Goal: Information Seeking & Learning: Check status

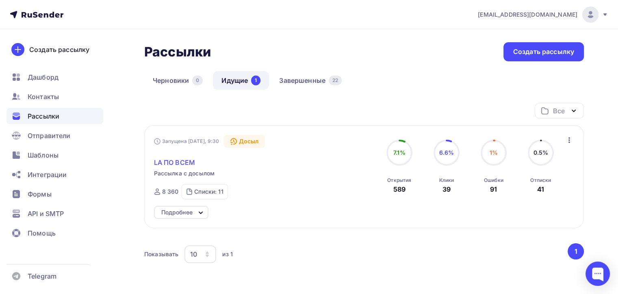
click at [182, 164] on span "LA ПО ВСЕМ" at bounding box center [174, 163] width 41 height 10
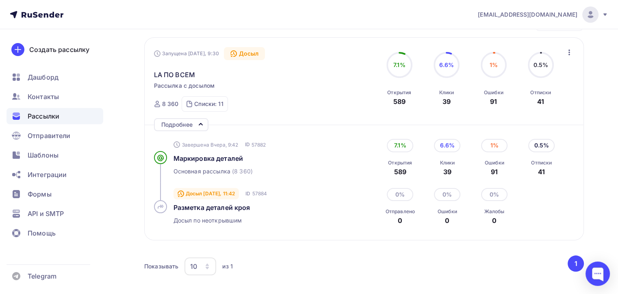
scroll to position [152, 0]
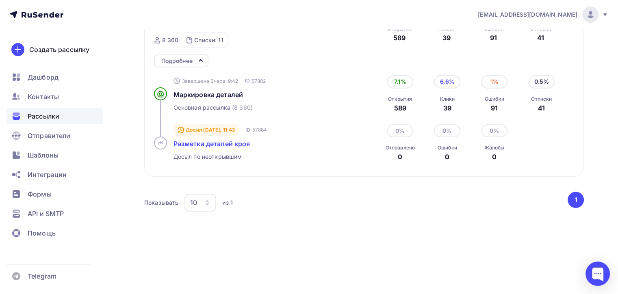
click at [231, 143] on span "Разметка деталей кроя" at bounding box center [211, 144] width 77 height 8
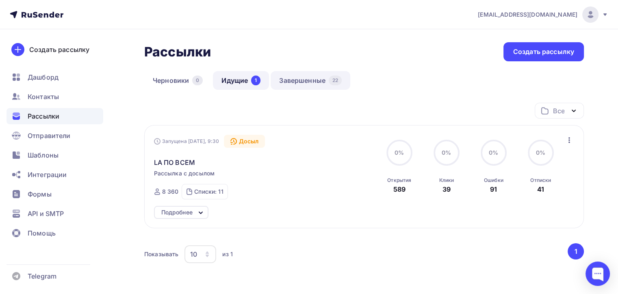
click at [317, 86] on link "Завершенные 22" at bounding box center [311, 80] width 80 height 19
click at [249, 144] on div "Досыл" at bounding box center [244, 141] width 41 height 13
click at [249, 143] on div "Досыл" at bounding box center [244, 141] width 41 height 13
click at [173, 166] on span "LA ПО ВСЕМ" at bounding box center [174, 163] width 41 height 10
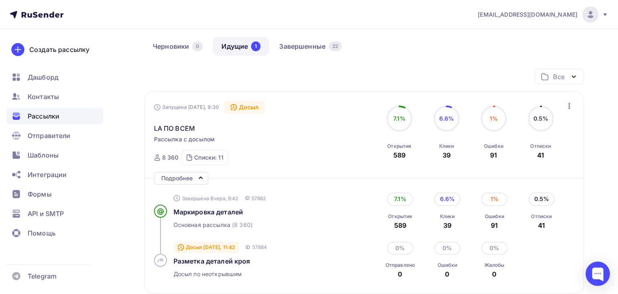
scroll to position [122, 0]
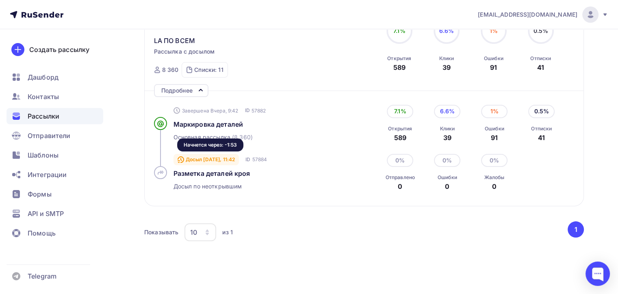
click at [232, 162] on div "Досыл Сегодня, 11:42" at bounding box center [206, 159] width 66 height 11
click at [158, 169] on icon at bounding box center [160, 172] width 6 height 6
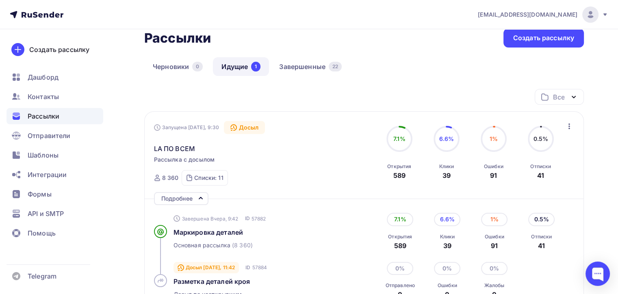
scroll to position [0, 0]
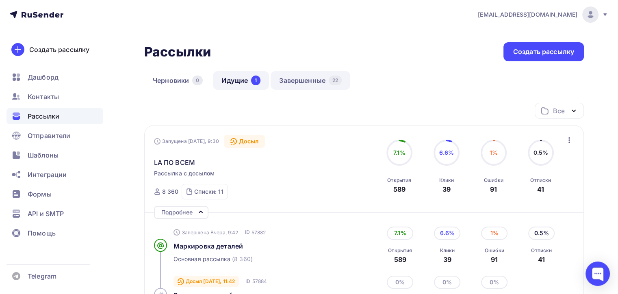
click at [330, 80] on div "22" at bounding box center [335, 81] width 13 height 10
click at [297, 83] on link "Завершенные 22" at bounding box center [311, 80] width 80 height 19
click at [187, 81] on link "Черновики 0" at bounding box center [177, 80] width 67 height 19
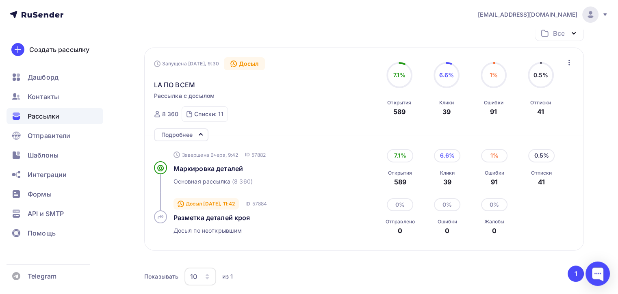
scroll to position [122, 0]
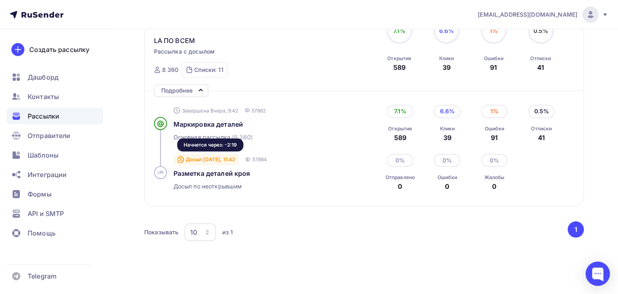
click at [227, 159] on div "Досыл Сегодня, 11:42" at bounding box center [206, 159] width 66 height 11
click at [218, 173] on span "Разметка деталей кроя" at bounding box center [211, 173] width 77 height 8
click at [197, 187] on span "Досыл по неоткрывшим" at bounding box center [207, 186] width 69 height 8
click at [163, 172] on icon at bounding box center [160, 172] width 6 height 6
click at [201, 174] on span "Разметка деталей кроя" at bounding box center [211, 173] width 77 height 8
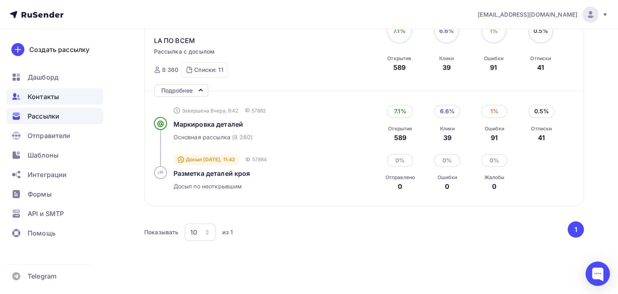
click at [58, 99] on span "Контакты" at bounding box center [43, 97] width 31 height 10
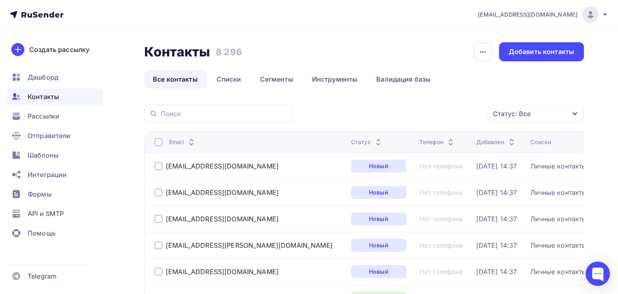
click at [158, 143] on div at bounding box center [158, 142] width 8 height 8
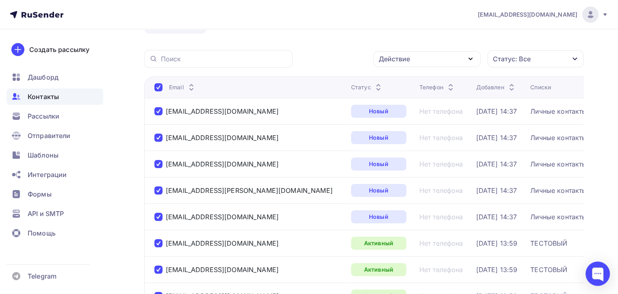
scroll to position [41, 0]
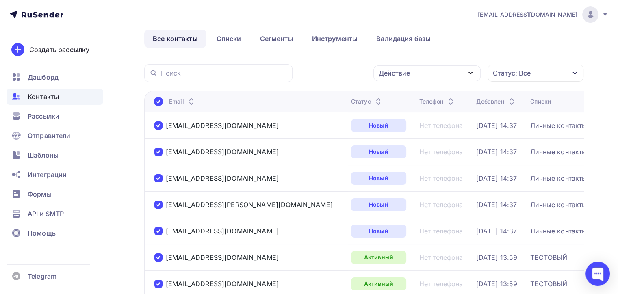
click at [155, 102] on div at bounding box center [158, 101] width 8 height 8
click at [526, 78] on div "Статус: Все" at bounding box center [512, 73] width 38 height 10
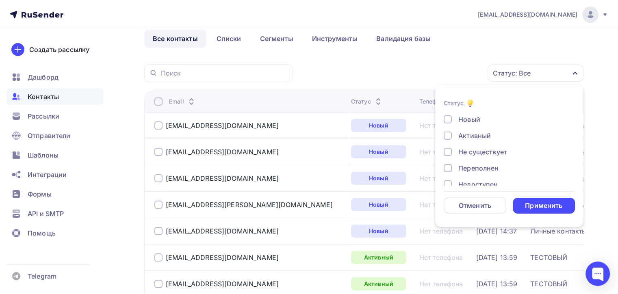
click at [457, 149] on div "Не существует" at bounding box center [505, 152] width 122 height 10
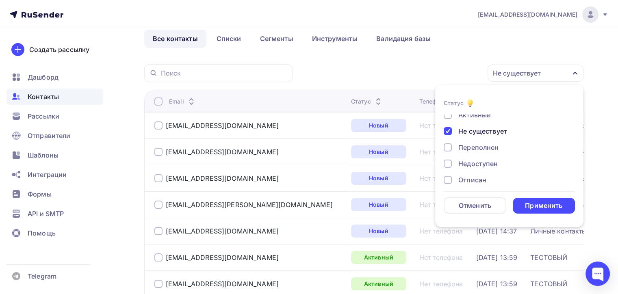
scroll to position [58, 0]
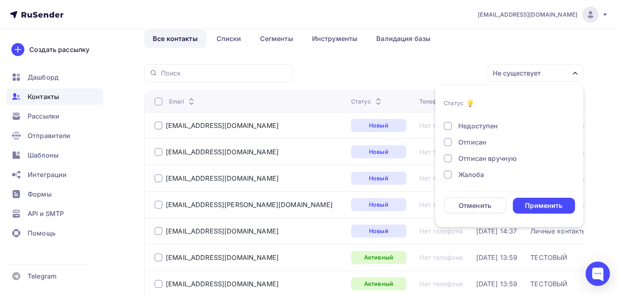
click at [446, 140] on div at bounding box center [448, 142] width 8 height 8
click at [454, 156] on div "Отписан вручную" at bounding box center [505, 159] width 122 height 10
click at [445, 172] on div at bounding box center [448, 175] width 8 height 8
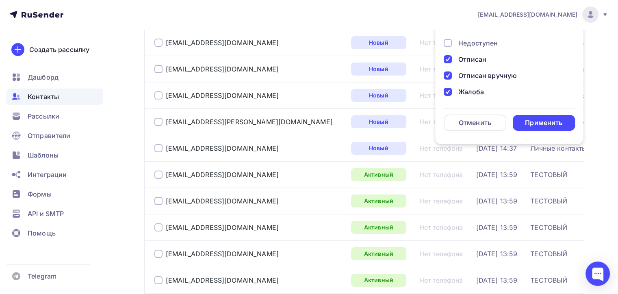
scroll to position [41, 0]
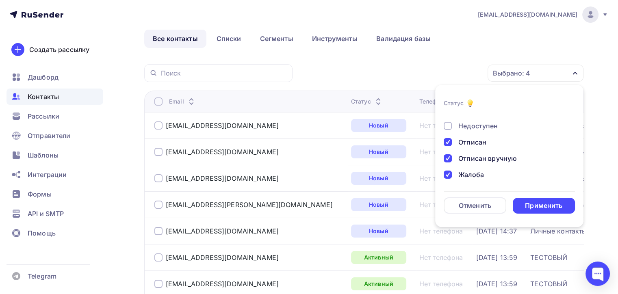
click at [480, 125] on div "Недоступен" at bounding box center [477, 126] width 39 height 10
click at [534, 203] on div "Применить" at bounding box center [543, 205] width 37 height 9
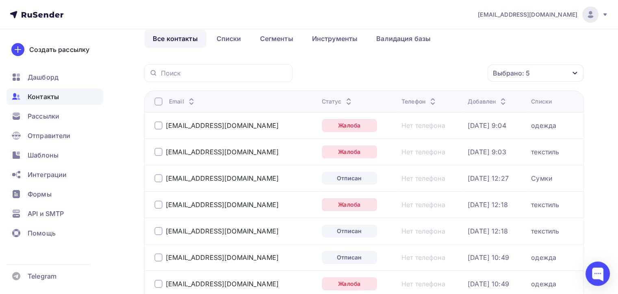
click at [162, 102] on div "Email" at bounding box center [234, 101] width 161 height 8
click at [162, 101] on div at bounding box center [158, 101] width 8 height 8
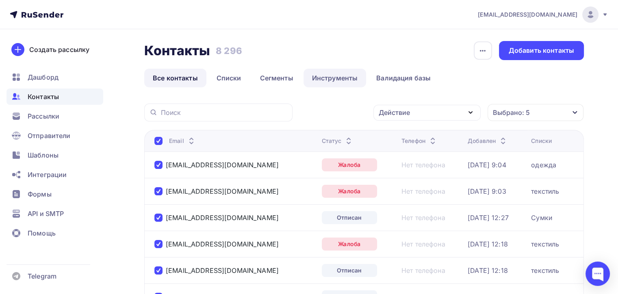
scroll to position [0, 0]
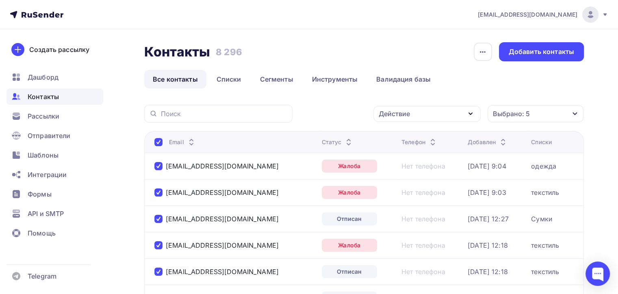
click at [461, 112] on div "Действие" at bounding box center [426, 114] width 107 height 16
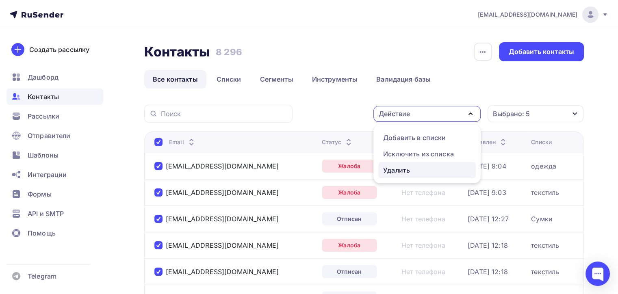
click at [420, 168] on div "Удалить" at bounding box center [427, 170] width 88 height 10
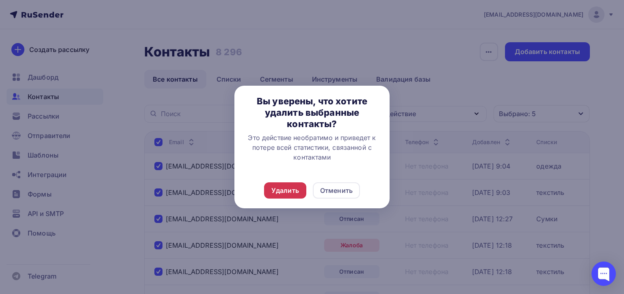
click at [293, 190] on div "Удалить" at bounding box center [285, 191] width 28 height 10
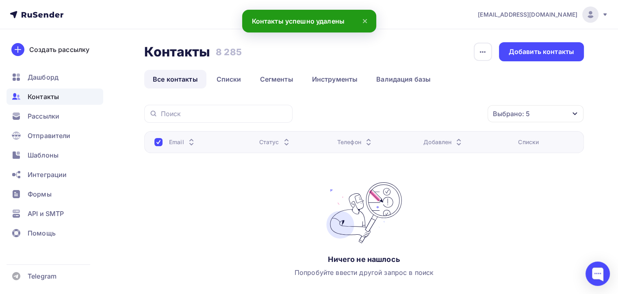
click at [56, 99] on span "Контакты" at bounding box center [43, 97] width 31 height 10
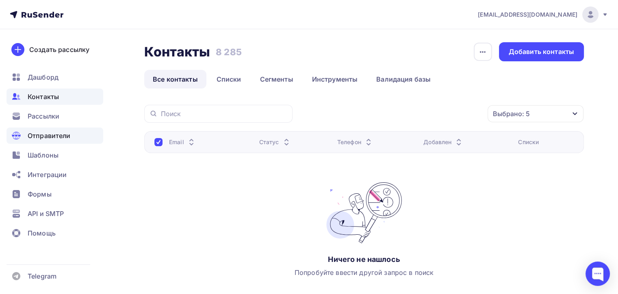
click at [82, 128] on div "Отправители" at bounding box center [54, 136] width 97 height 16
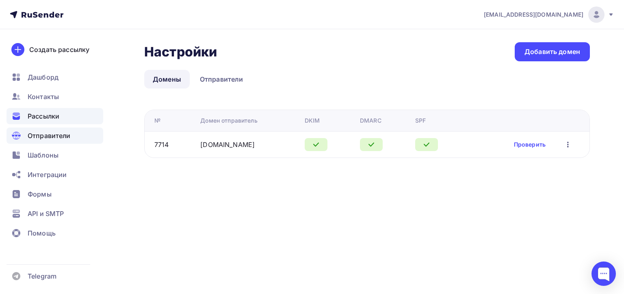
click at [73, 115] on div "Рассылки" at bounding box center [54, 116] width 97 height 16
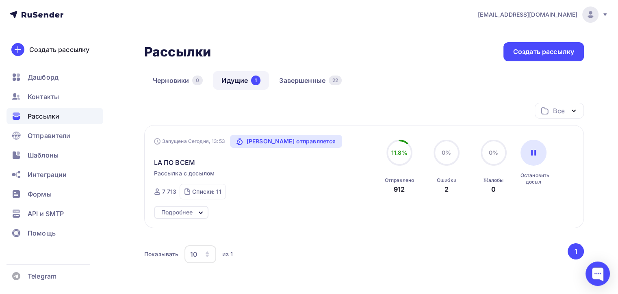
click at [184, 167] on div "Запущена Сегодня, 13:53 Досыл отправляется LA ПО ВСЕМ Рассылка с досылом Отправ…" at bounding box center [246, 167] width 185 height 65
click at [184, 164] on span "LA ПО ВСЕМ" at bounding box center [174, 163] width 41 height 10
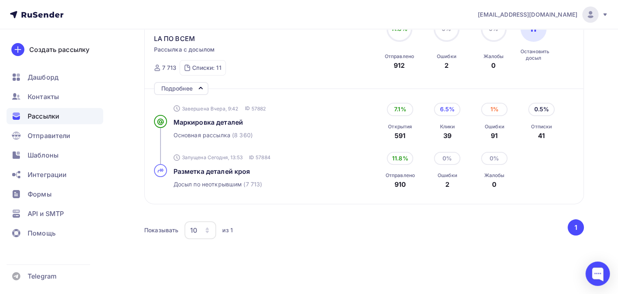
scroll to position [152, 0]
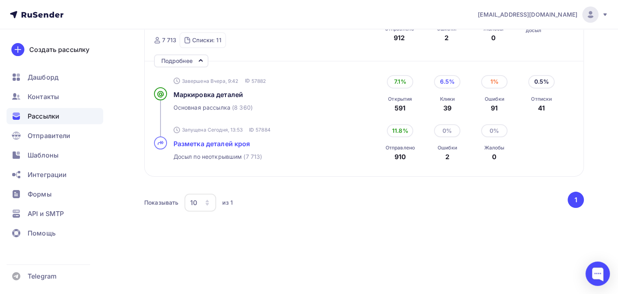
click at [224, 141] on span "Разметка деталей кроя" at bounding box center [211, 144] width 77 height 8
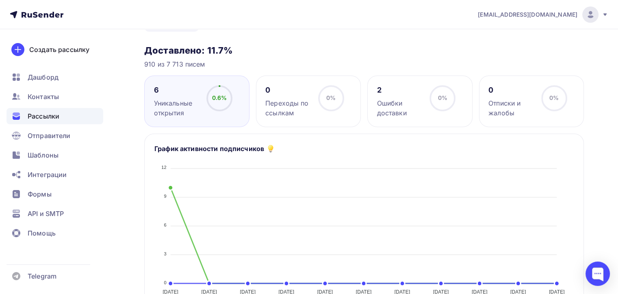
scroll to position [81, 0]
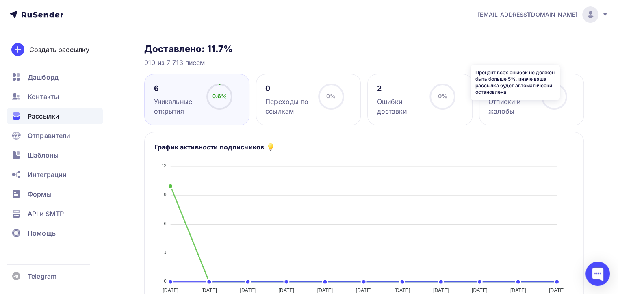
click at [0, 0] on icon at bounding box center [0, 0] width 0 height 0
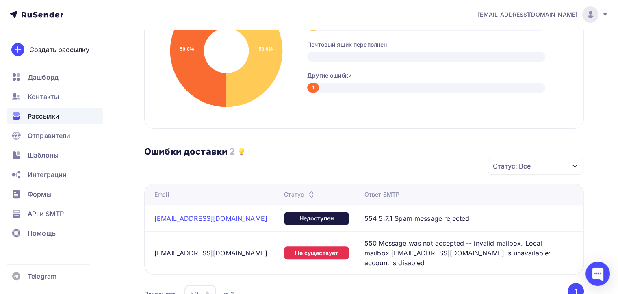
scroll to position [200, 0]
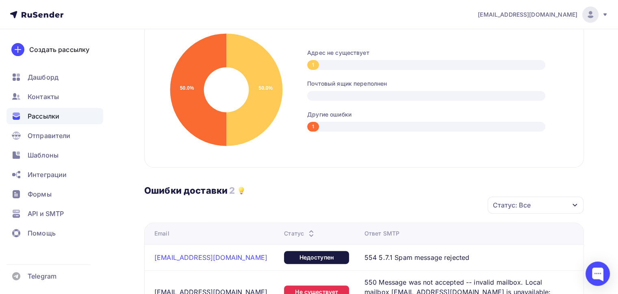
click at [63, 117] on div "Рассылки" at bounding box center [54, 116] width 97 height 16
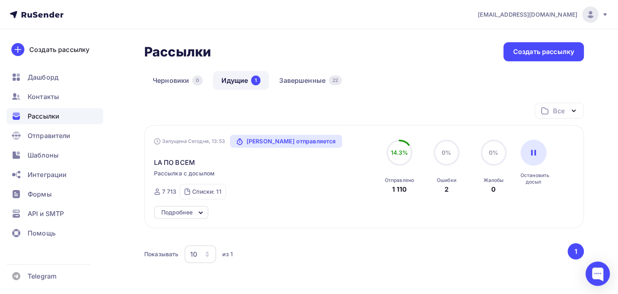
click at [197, 158] on div "LA ПО ВСЕМ" at bounding box center [246, 157] width 185 height 19
click at [181, 161] on span "LA ПО ВСЕМ" at bounding box center [174, 163] width 41 height 10
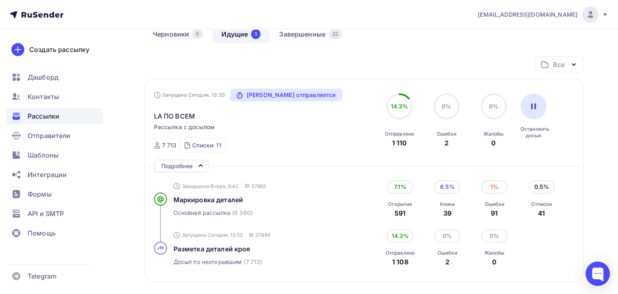
scroll to position [122, 0]
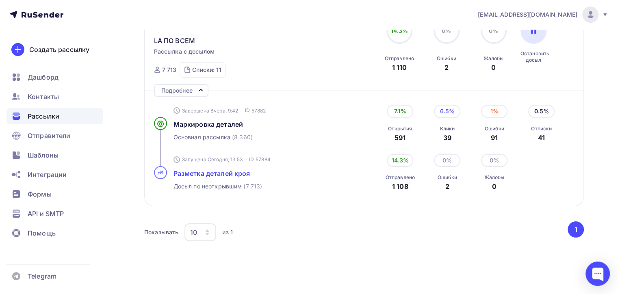
click at [205, 173] on span "Разметка деталей кроя" at bounding box center [211, 173] width 77 height 8
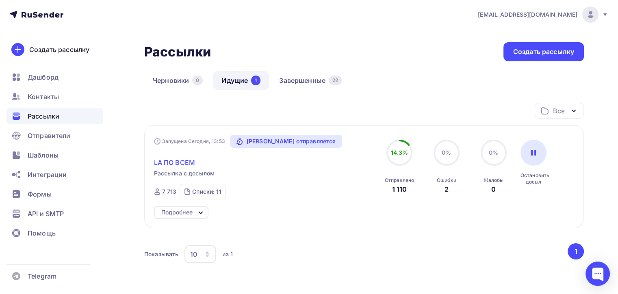
click at [187, 162] on span "LA ПО ВСЕМ" at bounding box center [174, 163] width 41 height 10
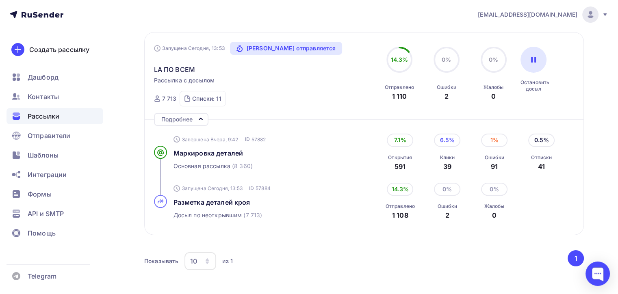
scroll to position [152, 0]
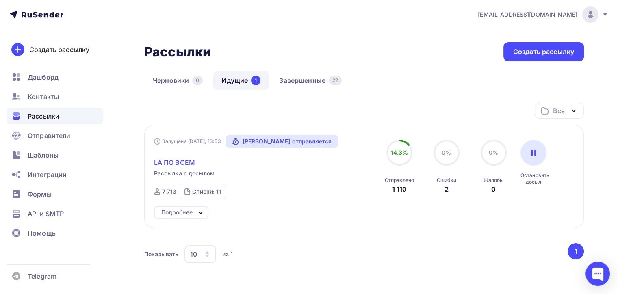
click at [181, 165] on span "LA ПО ВСЕМ" at bounding box center [174, 163] width 41 height 10
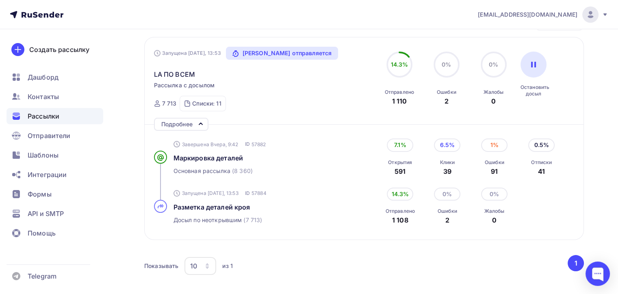
scroll to position [41, 0]
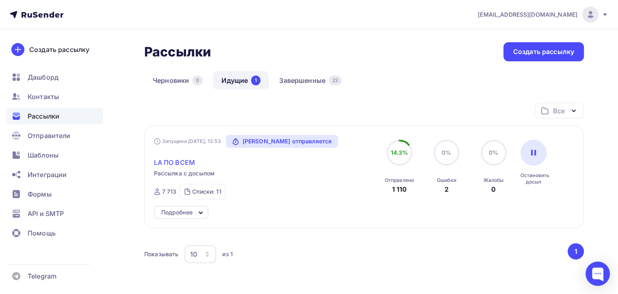
click at [190, 161] on span "LA ПО ВСЕМ" at bounding box center [174, 163] width 41 height 10
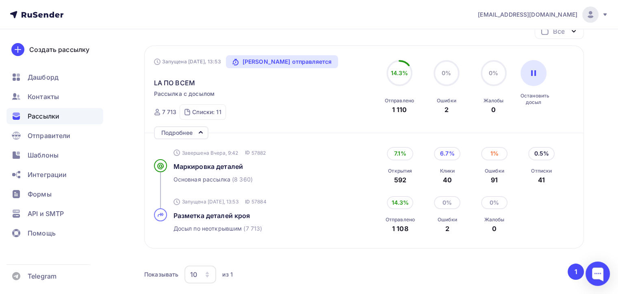
scroll to position [111, 0]
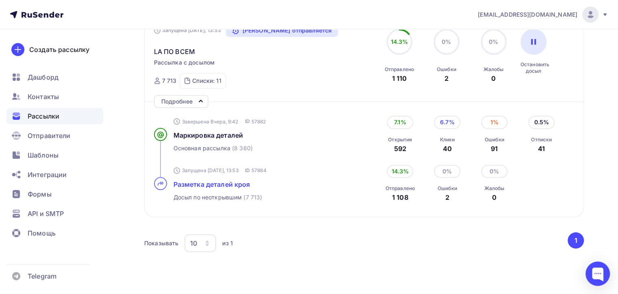
click at [207, 181] on span "Разметка деталей кроя" at bounding box center [211, 184] width 77 height 8
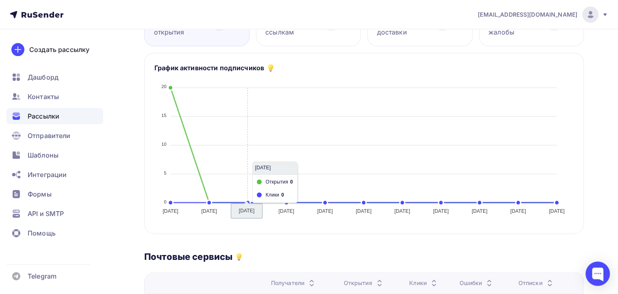
scroll to position [162, 0]
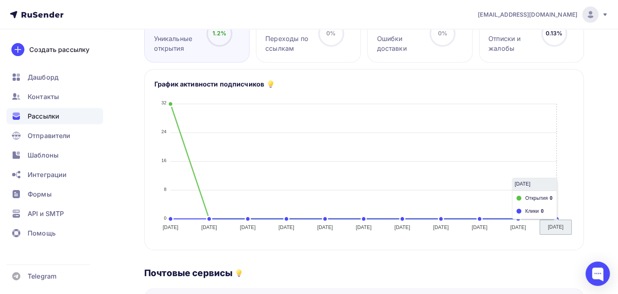
scroll to position [93, 0]
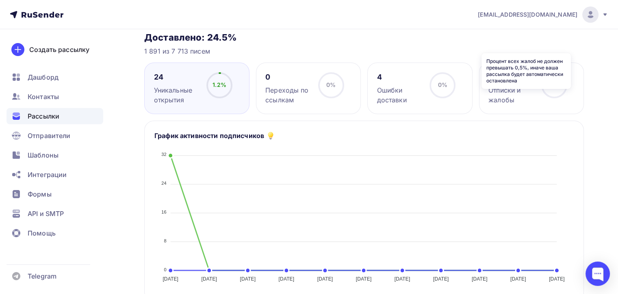
click at [0, 0] on icon at bounding box center [0, 0] width 0 height 0
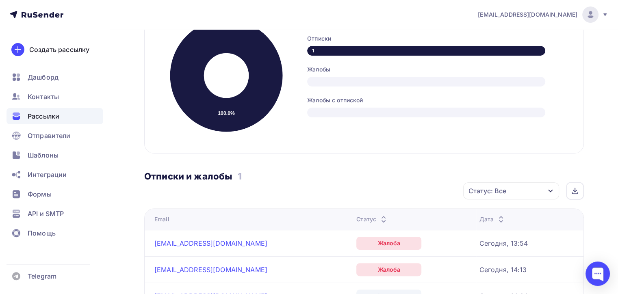
scroll to position [292, 0]
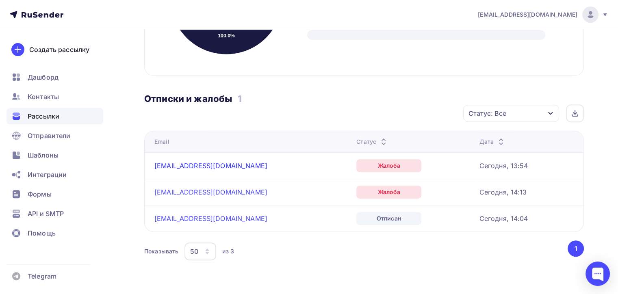
click at [189, 163] on link "[EMAIL_ADDRESS][DOMAIN_NAME]" at bounding box center [210, 166] width 113 height 8
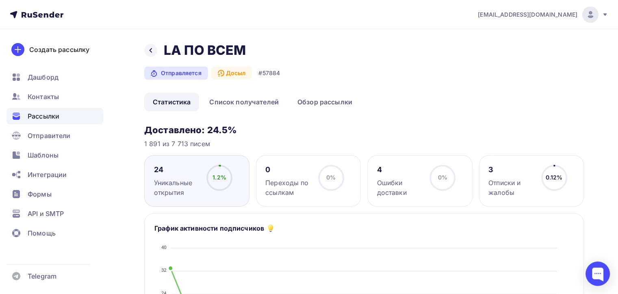
click at [581, 162] on div "3 Отписки и жалобы 0.12% 0.12%" at bounding box center [531, 181] width 105 height 52
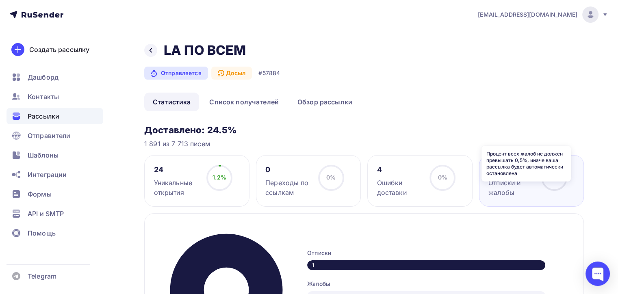
click at [579, 168] on div "3 Отписки и жалобы 0.12% 0.12%" at bounding box center [531, 181] width 105 height 52
click at [578, 169] on div "3 Отписки и жалобы 0.12% 0.12%" at bounding box center [531, 181] width 105 height 52
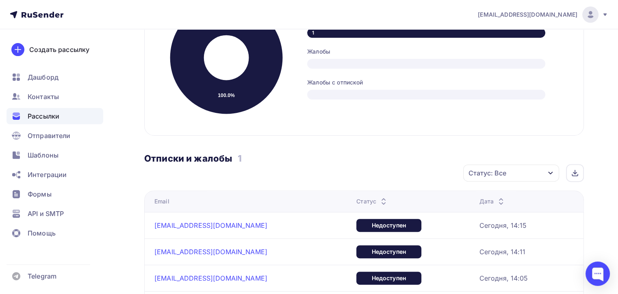
scroll to position [244, 0]
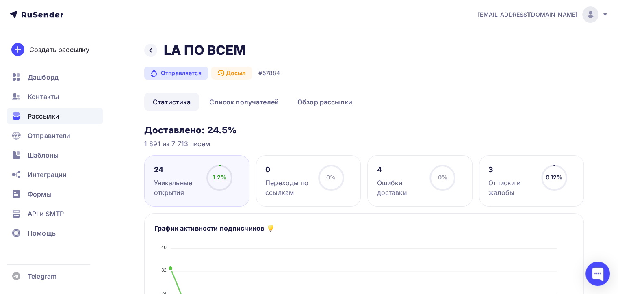
click at [569, 165] on div "0.12% 0.12%" at bounding box center [554, 181] width 41 height 32
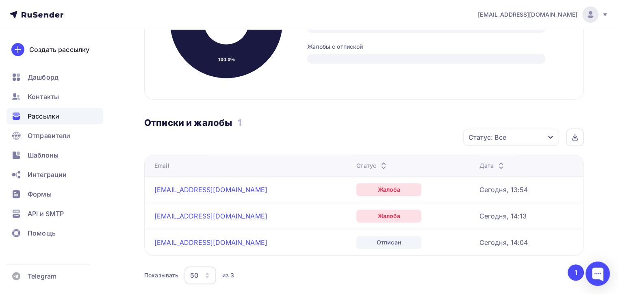
scroll to position [292, 0]
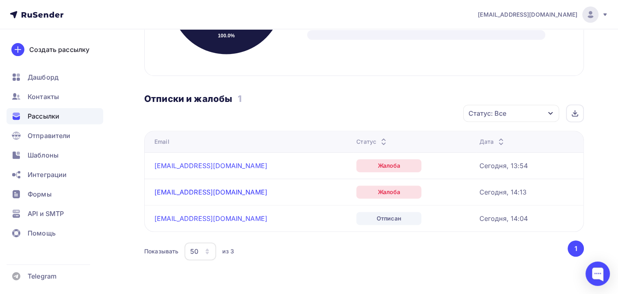
click at [171, 194] on link "[EMAIL_ADDRESS][DOMAIN_NAME]" at bounding box center [210, 192] width 113 height 8
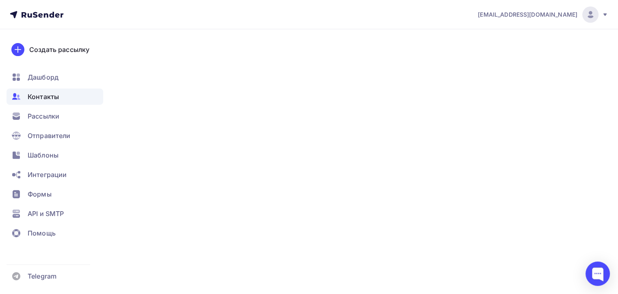
scroll to position [253, 0]
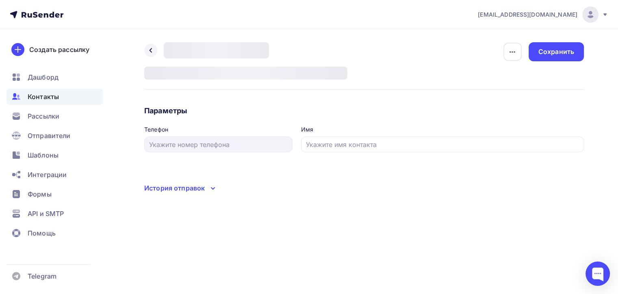
type input "Петров Вячеслав Владимирович"
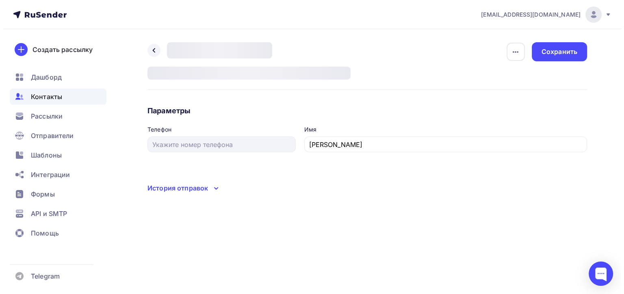
scroll to position [0, 0]
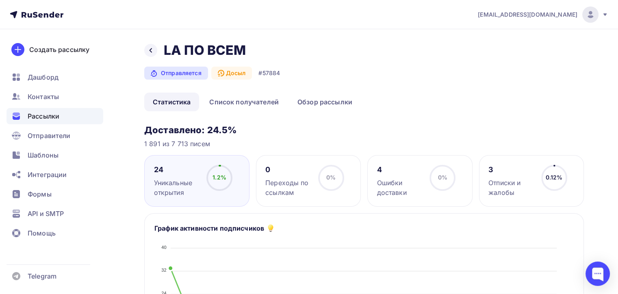
click at [61, 110] on div "Рассылки" at bounding box center [54, 116] width 97 height 16
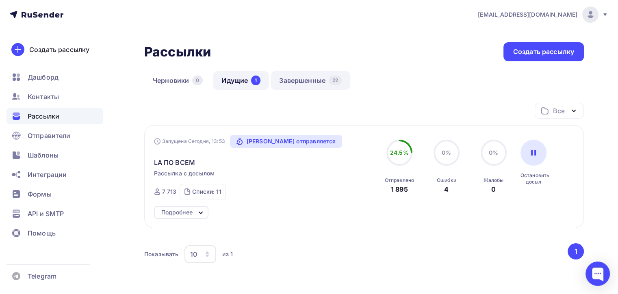
click at [318, 83] on link "Завершенные 22" at bounding box center [311, 80] width 80 height 19
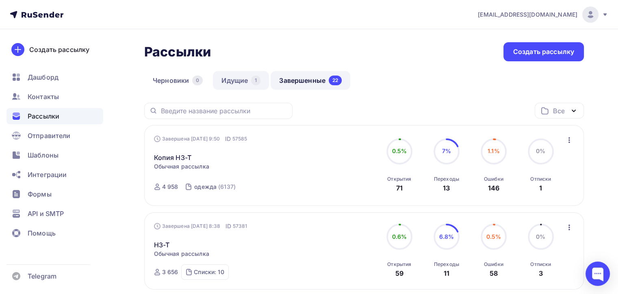
click at [250, 82] on link "Идущие 1" at bounding box center [241, 80] width 56 height 19
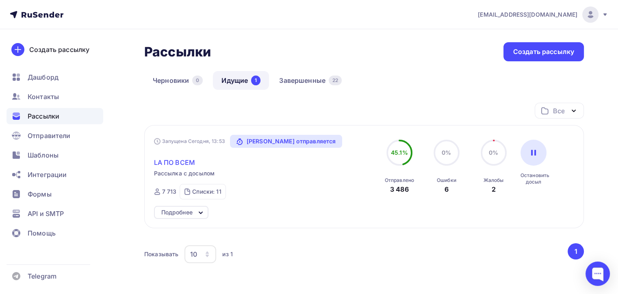
click at [184, 165] on span "LA ПО ВСЕМ" at bounding box center [174, 163] width 41 height 10
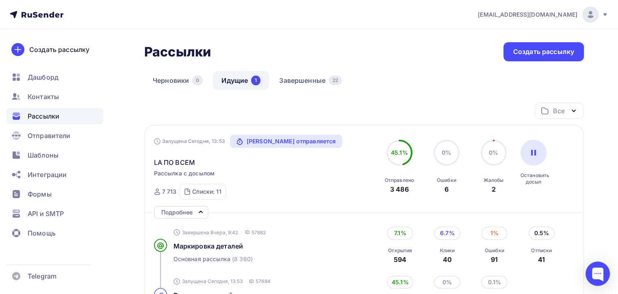
scroll to position [152, 0]
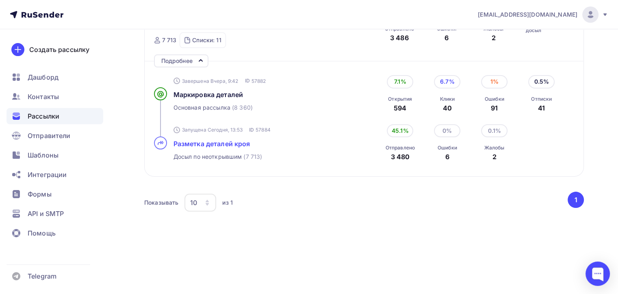
click at [210, 143] on span "Разметка деталей кроя" at bounding box center [211, 144] width 77 height 8
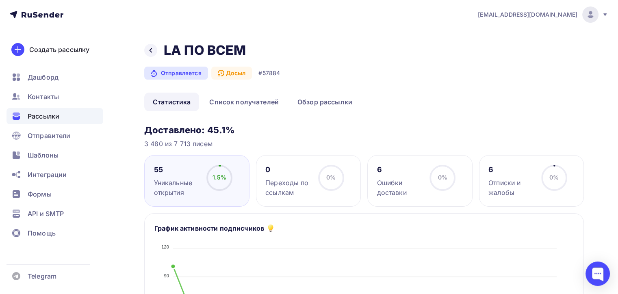
scroll to position [41, 0]
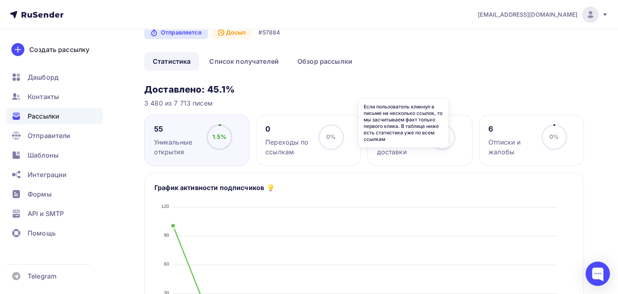
click at [0, 0] on icon at bounding box center [0, 0] width 0 height 0
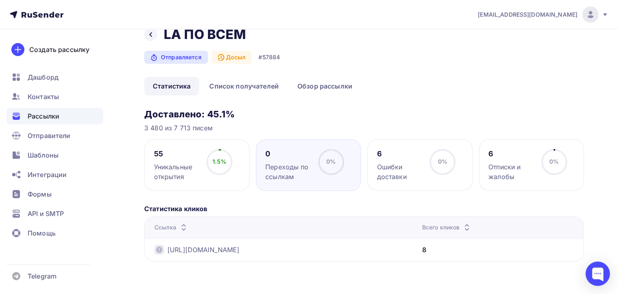
scroll to position [15, 0]
click at [151, 32] on icon at bounding box center [150, 35] width 6 height 6
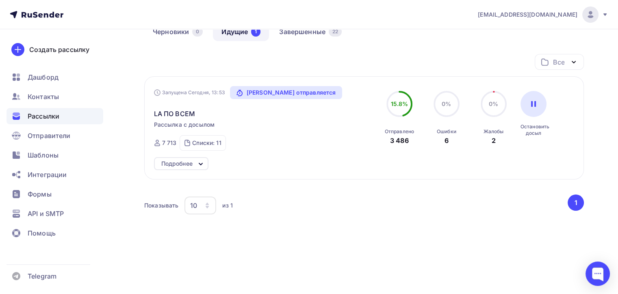
scroll to position [52, 0]
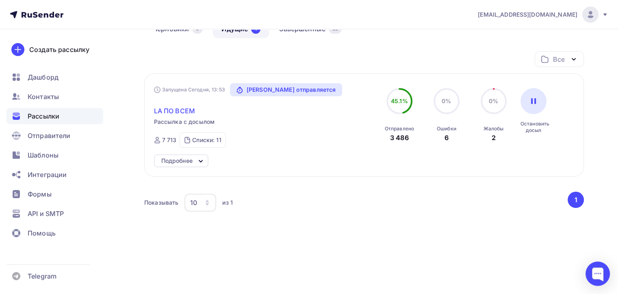
click at [161, 110] on span "LA ПО ВСЕМ" at bounding box center [174, 111] width 41 height 10
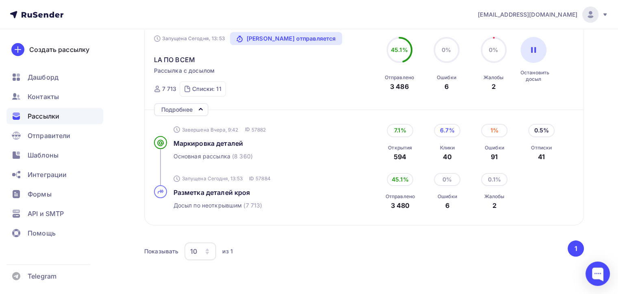
scroll to position [152, 0]
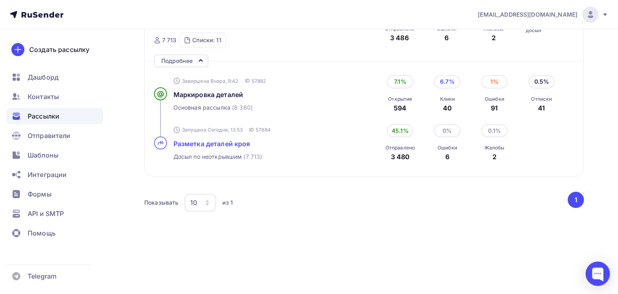
click at [231, 145] on span "Разметка деталей кроя" at bounding box center [211, 144] width 77 height 8
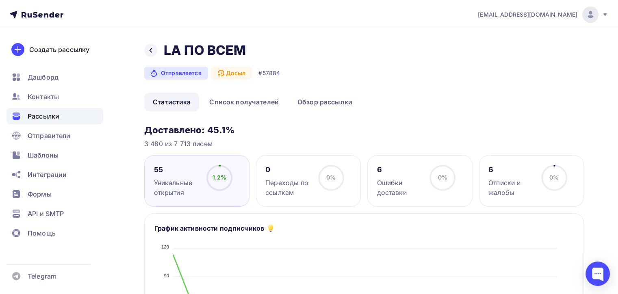
click at [0, 0] on div at bounding box center [0, 0] width 0 height 0
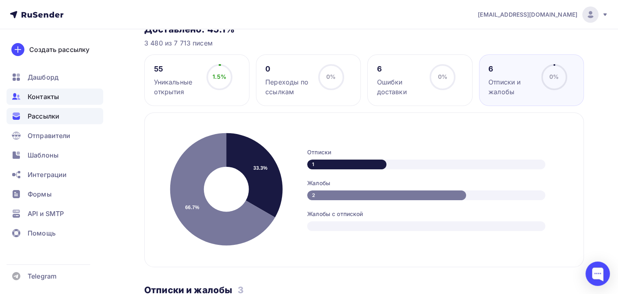
scroll to position [46, 0]
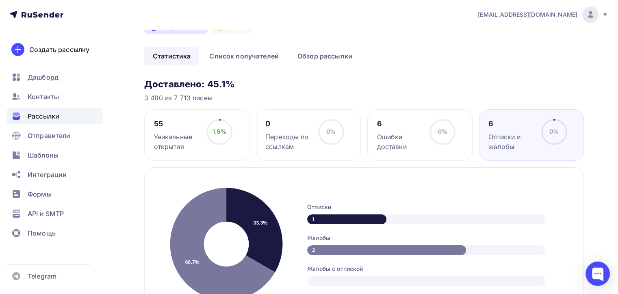
click at [64, 115] on div "Рассылки" at bounding box center [54, 116] width 97 height 16
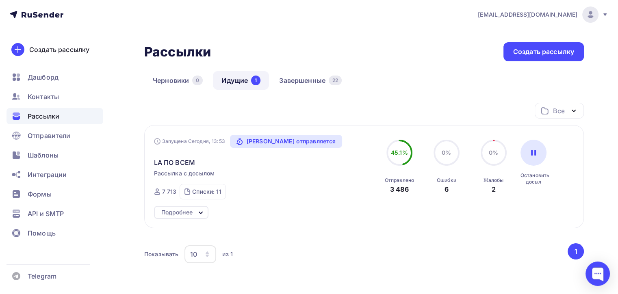
click at [158, 156] on div "LA ПО ВСЕМ" at bounding box center [246, 157] width 185 height 19
click at [171, 164] on span "LA ПО ВСЕМ" at bounding box center [174, 163] width 41 height 10
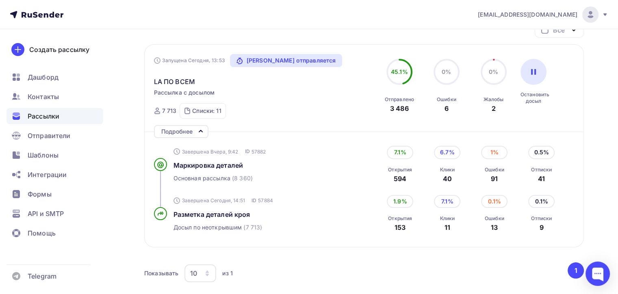
scroll to position [152, 0]
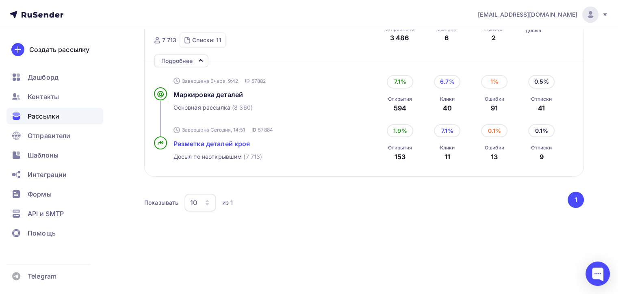
click at [218, 143] on span "Разметка деталей кроя" at bounding box center [211, 144] width 77 height 8
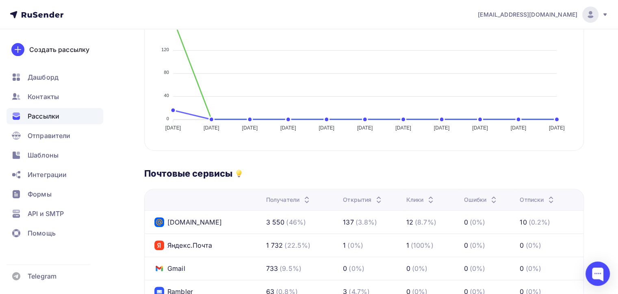
scroll to position [483, 0]
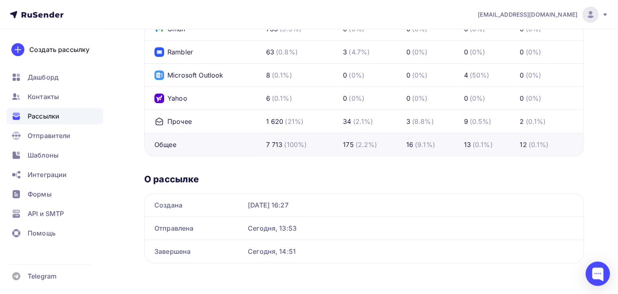
click at [48, 114] on span "Рассылки" at bounding box center [44, 116] width 32 height 10
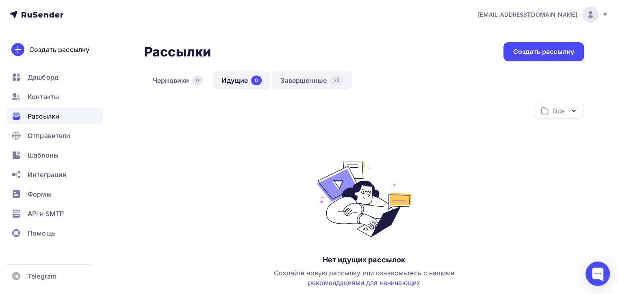
click at [285, 89] on link "Завершенные 23" at bounding box center [312, 80] width 80 height 19
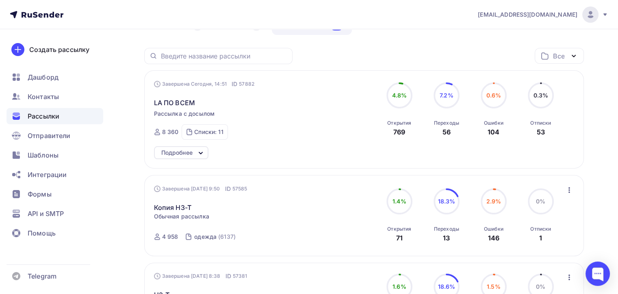
scroll to position [41, 0]
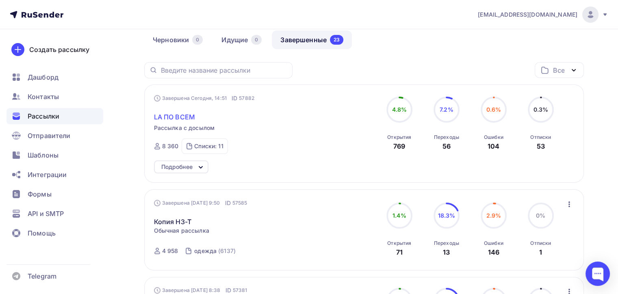
click at [188, 116] on span "LA ПО ВСЕМ" at bounding box center [174, 117] width 41 height 10
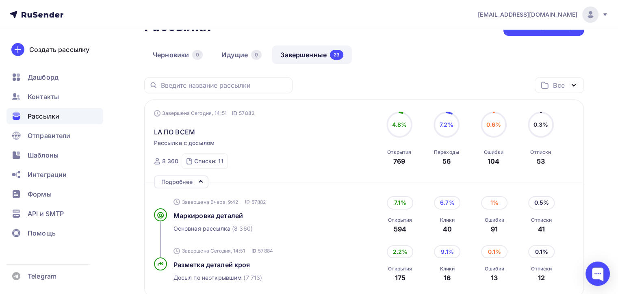
scroll to position [0, 0]
